Goal: Find specific page/section: Find specific page/section

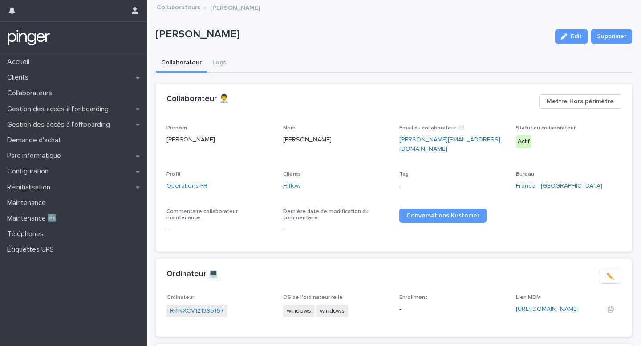
click at [531, 306] on div "https://eu.ninjarmm.com/#/deviceDashboard/3521/overview" at bounding box center [558, 309] width 85 height 9
click at [535, 306] on link "https://eu.ninjarmm.com/#/deviceDashboard/3521/overview" at bounding box center [547, 309] width 63 height 6
click at [207, 307] on link "R4NXCV121395167" at bounding box center [197, 310] width 54 height 9
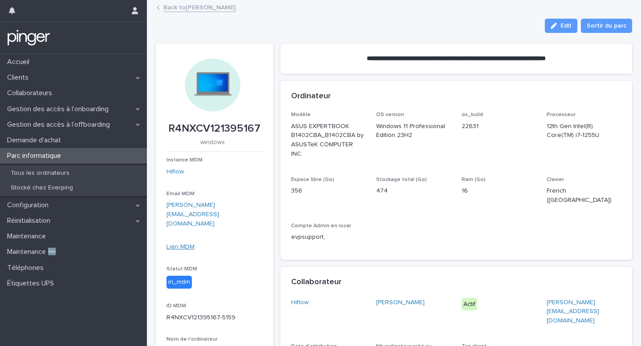
click at [175, 244] on link "Lien MDM" at bounding box center [180, 247] width 28 height 6
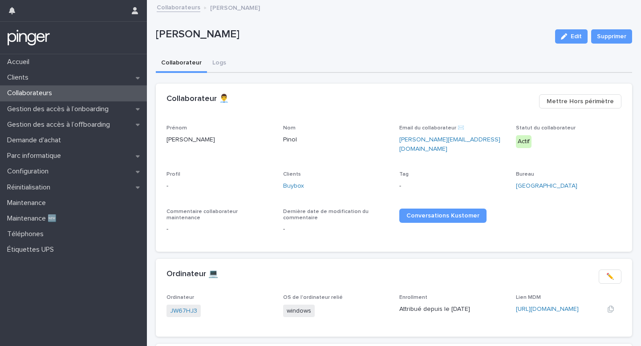
click at [527, 305] on div "[URL][DOMAIN_NAME]" at bounding box center [558, 309] width 85 height 9
click at [529, 306] on link "[URL][DOMAIN_NAME]" at bounding box center [547, 309] width 63 height 6
